Goal: Task Accomplishment & Management: Use online tool/utility

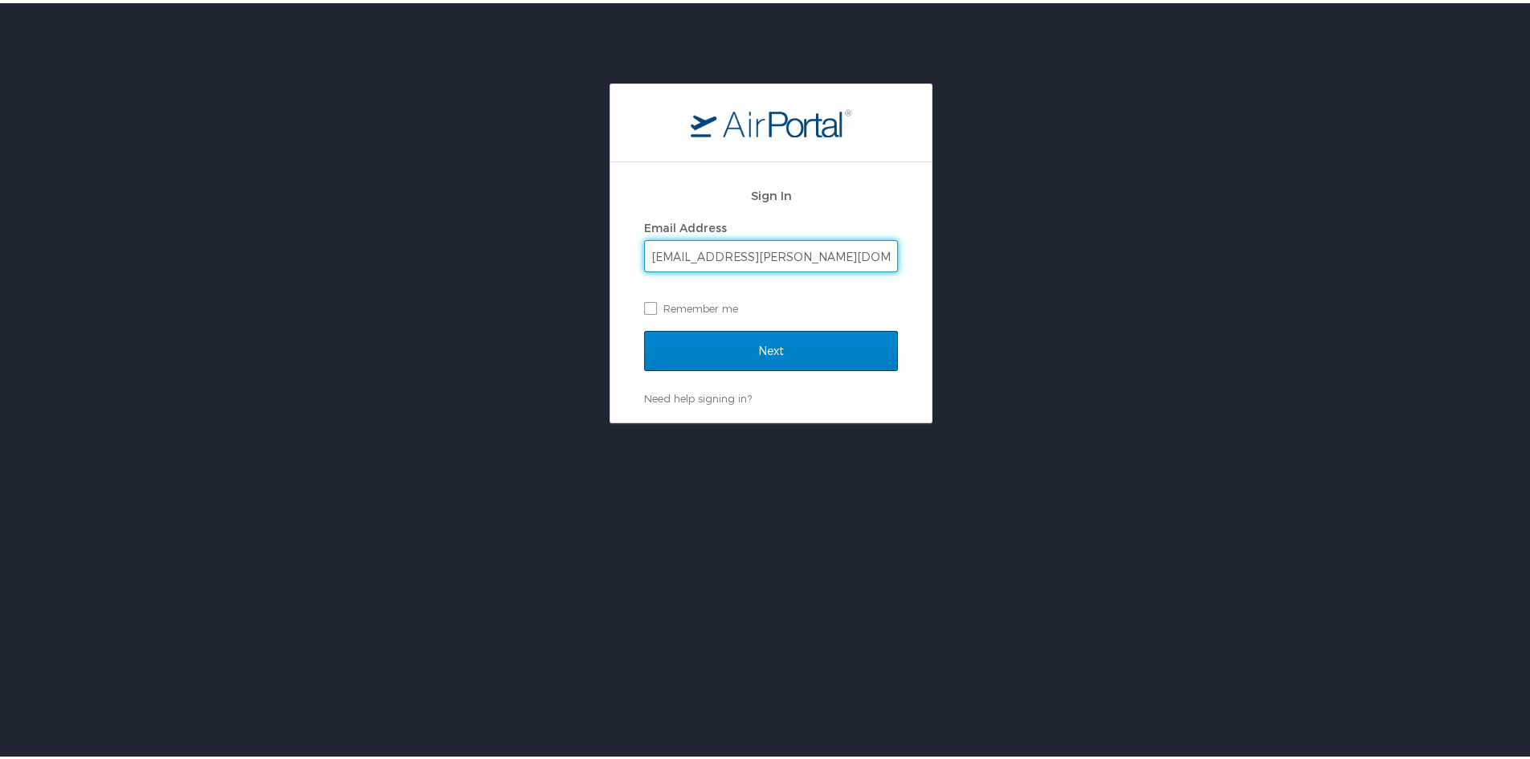
type input "[EMAIL_ADDRESS][PERSON_NAME][DOMAIN_NAME]"
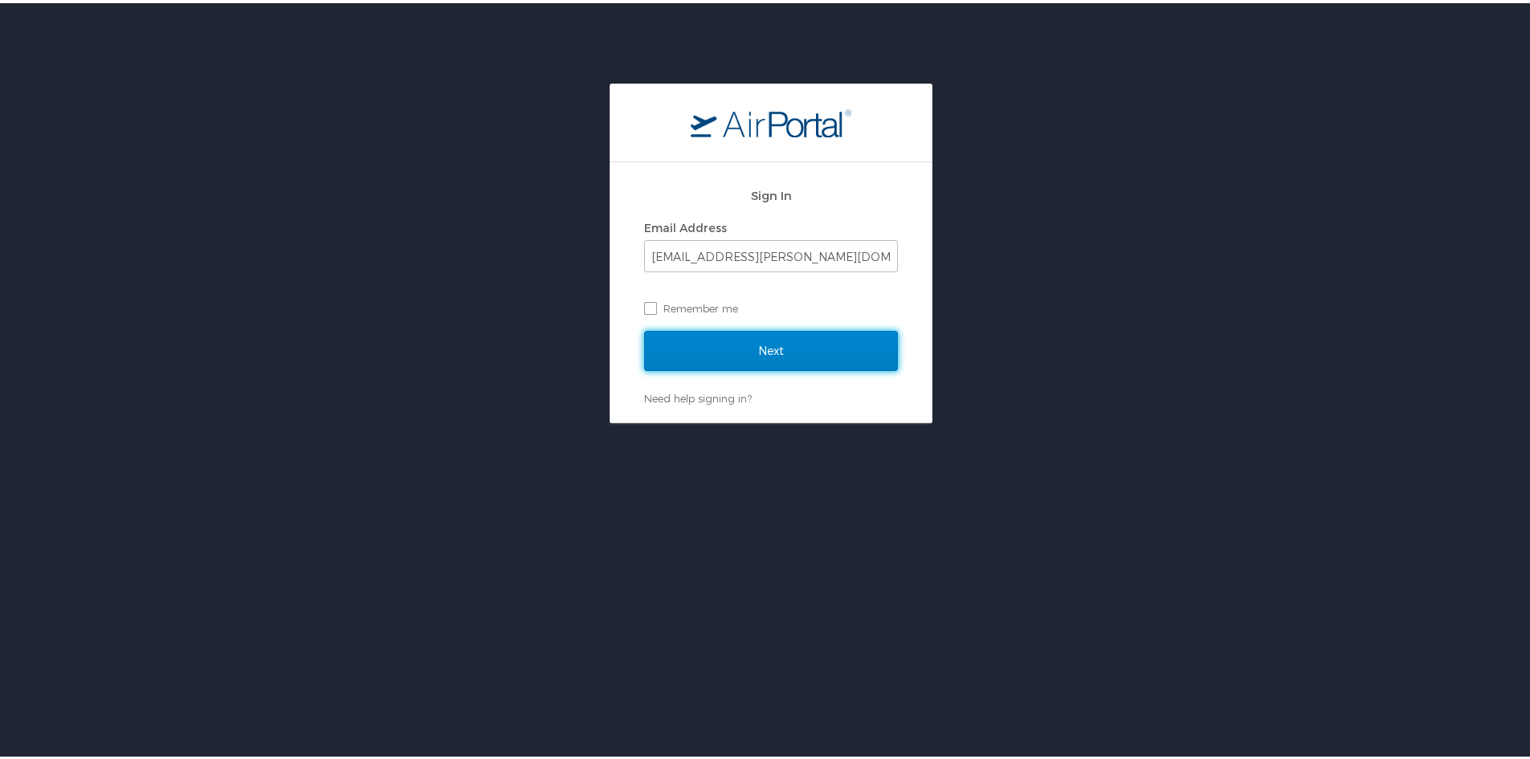
click at [668, 348] on input "Next" at bounding box center [771, 348] width 254 height 40
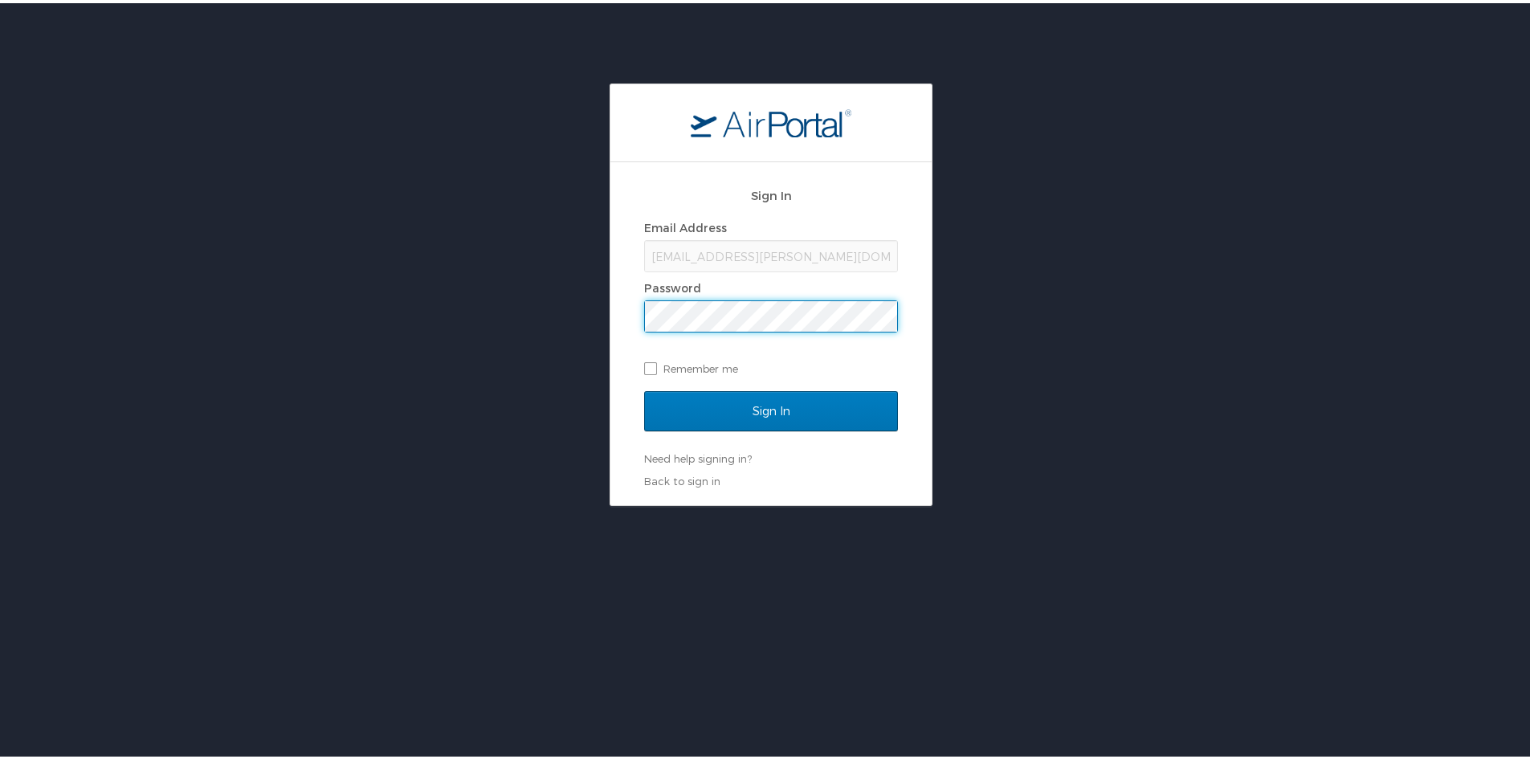
click at [644, 388] on input "Sign In" at bounding box center [771, 408] width 254 height 40
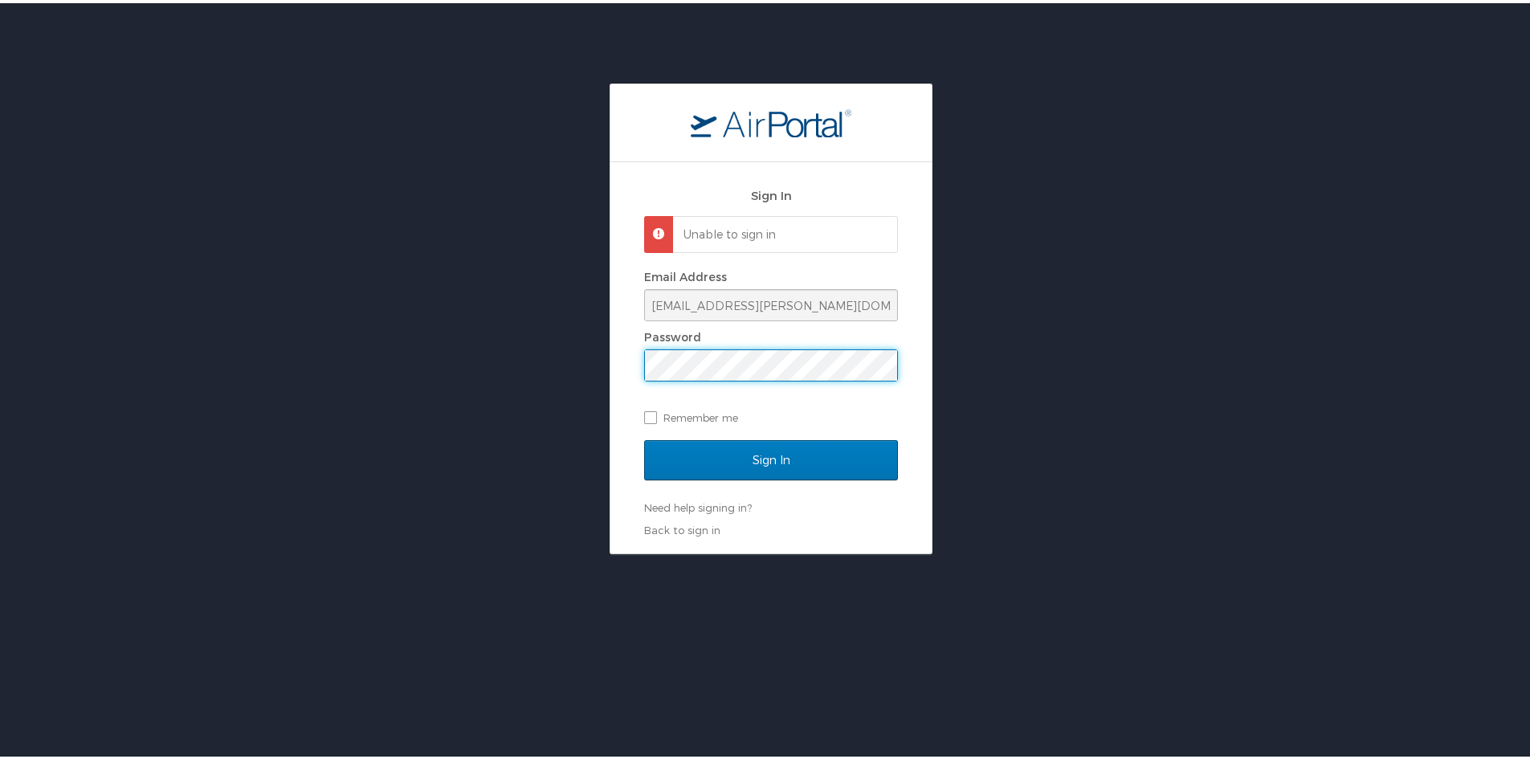
click at [528, 367] on div "Sign In Unable to sign in Email Address [EMAIL_ADDRESS][PERSON_NAME][DOMAIN_NAM…" at bounding box center [771, 315] width 1542 height 471
click at [644, 437] on input "Sign In" at bounding box center [771, 457] width 254 height 40
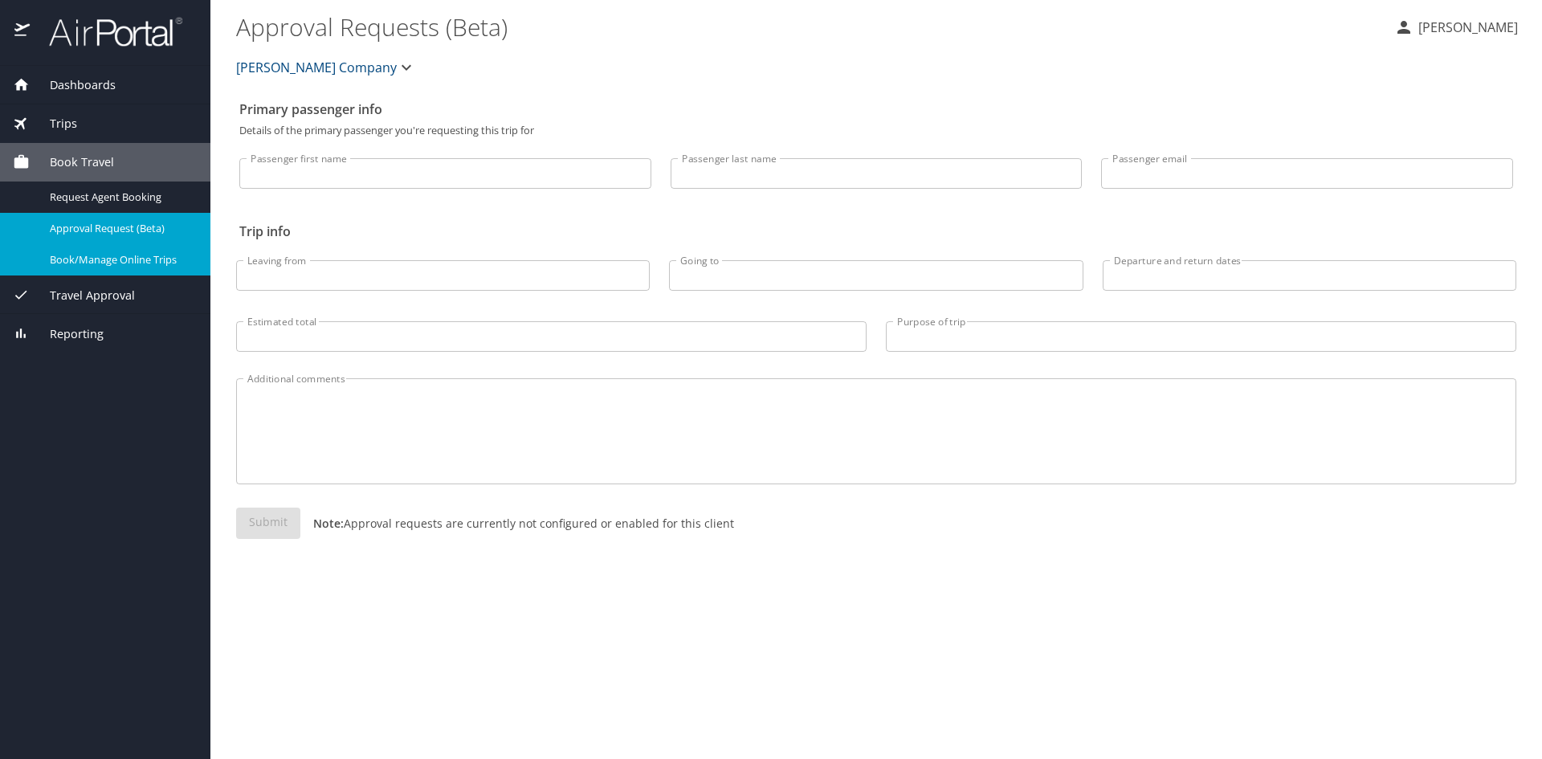
click at [126, 261] on span "Book/Manage Online Trips" at bounding box center [120, 259] width 141 height 15
click at [113, 261] on span "Book/Manage Online Trips" at bounding box center [120, 259] width 141 height 15
